Goal: Transaction & Acquisition: Purchase product/service

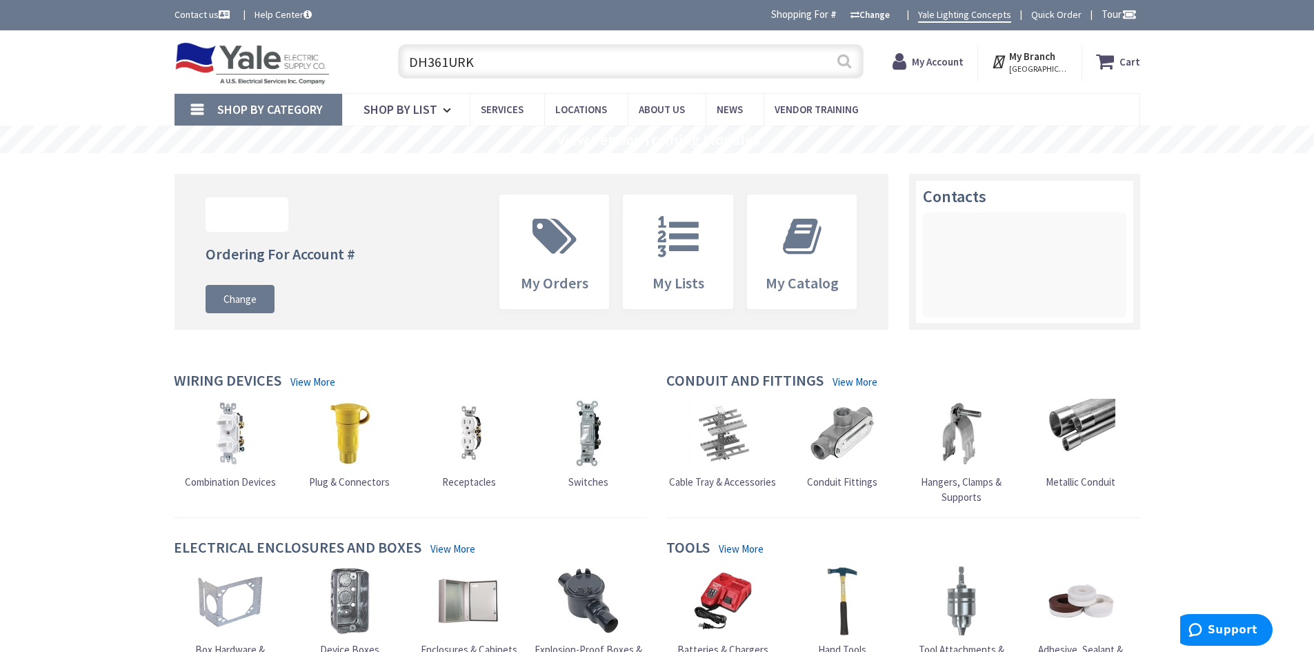
type input "DH361URK"
click at [852, 61] on button "Search" at bounding box center [844, 61] width 18 height 31
